Goal: Information Seeking & Learning: Learn about a topic

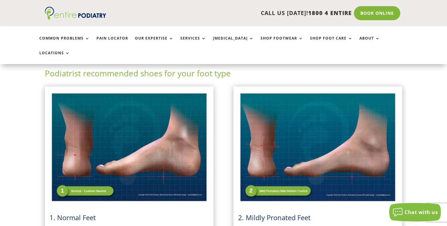
scroll to position [123, 0]
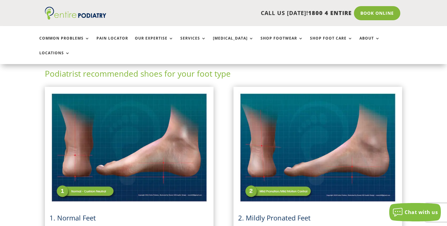
click at [151, 188] on img at bounding box center [129, 147] width 160 height 113
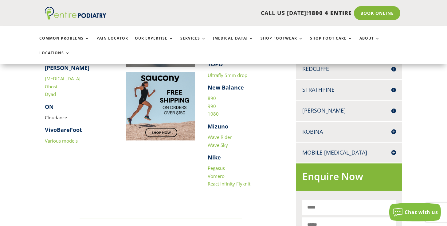
scroll to position [270, 0]
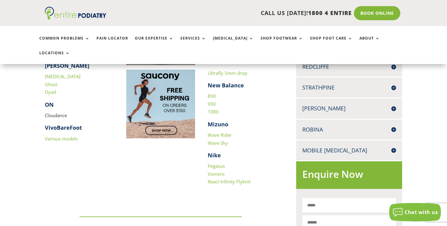
click at [56, 112] on p "Cloudance" at bounding box center [79, 118] width 69 height 13
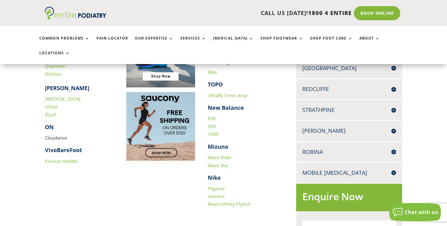
scroll to position [246, 0]
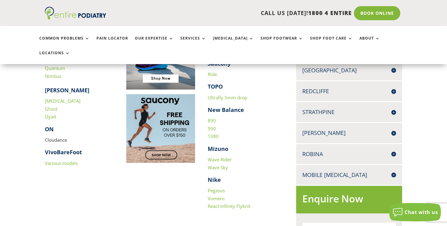
drag, startPoint x: 57, startPoint y: 123, endPoint x: 59, endPoint y: 126, distance: 3.5
click at [57, 136] on p "Cloudance" at bounding box center [79, 142] width 69 height 13
click at [60, 136] on p "Cloudance" at bounding box center [79, 142] width 69 height 13
click at [103, 126] on h4 "ON" at bounding box center [79, 131] width 69 height 11
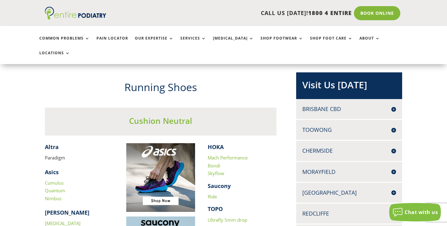
scroll to position [123, 0]
click at [213, 144] on strong "HOKA" at bounding box center [216, 147] width 16 height 7
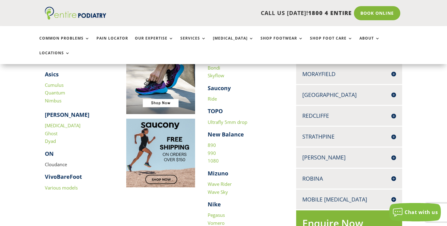
scroll to position [0, 0]
